Goal: Transaction & Acquisition: Purchase product/service

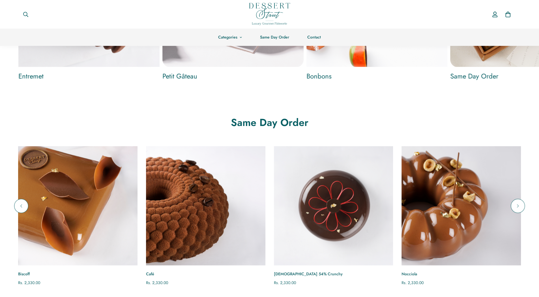
scroll to position [311, 0]
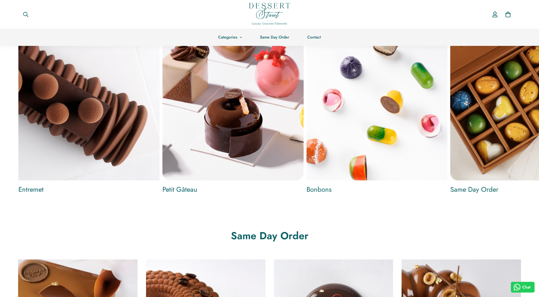
click at [217, 89] on img "Petit Gâteau" at bounding box center [232, 109] width 141 height 141
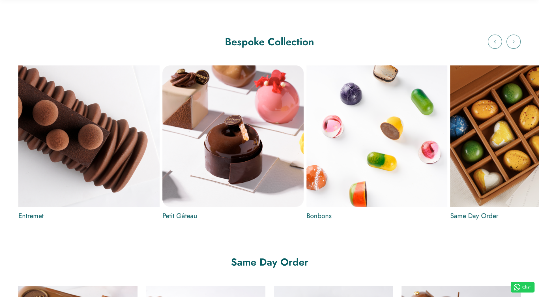
scroll to position [283, 0]
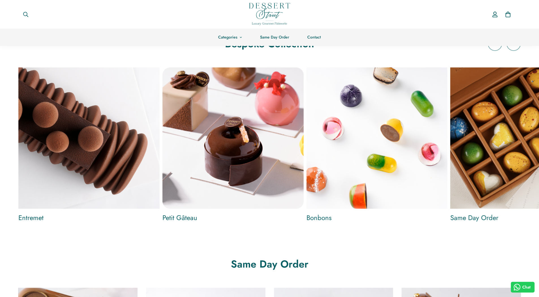
click at [444, 119] on img "Same Day Order" at bounding box center [520, 138] width 152 height 152
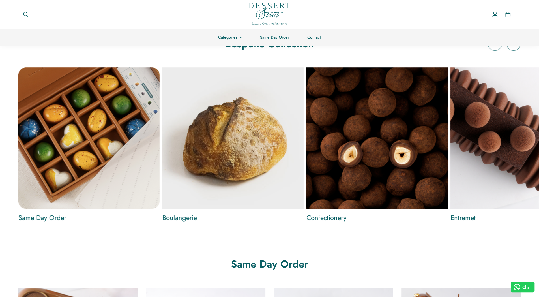
click at [380, 114] on img "Confectionery" at bounding box center [377, 138] width 152 height 152
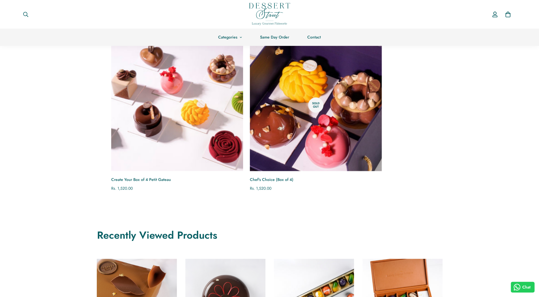
scroll to position [57, 0]
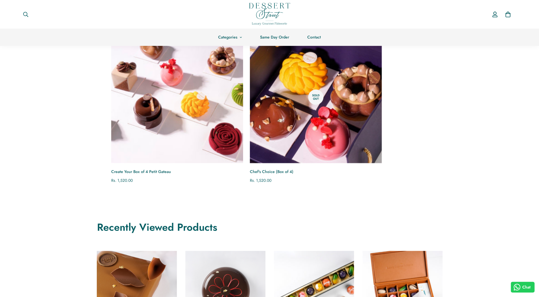
click at [204, 95] on img "Create Your Box of 4 Petit Gateau" at bounding box center [177, 97] width 145 height 145
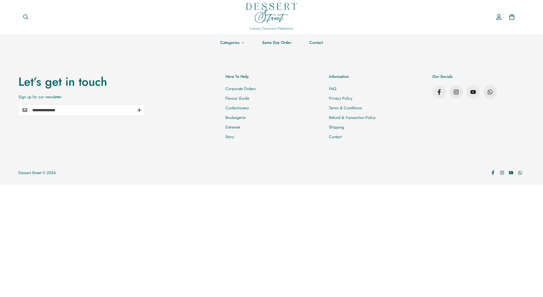
drag, startPoint x: 0, startPoint y: 0, endPoint x: 148, endPoint y: 124, distance: 192.7
click at [0, 51] on bundle-builder-bundle-v1 at bounding box center [0, 51] width 0 height 0
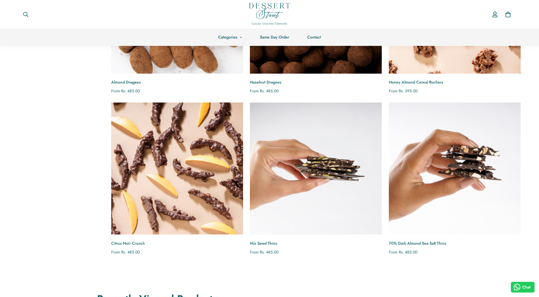
scroll to position [57, 0]
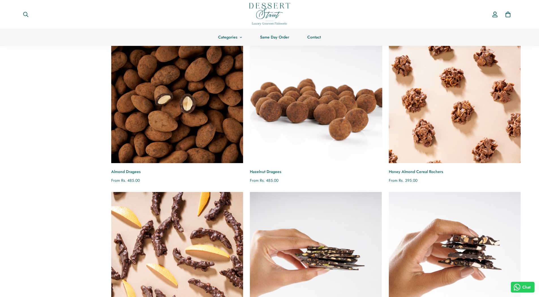
click at [280, 137] on img "Hazelnut Dragees" at bounding box center [315, 97] width 145 height 145
